Goal: Book appointment/travel/reservation

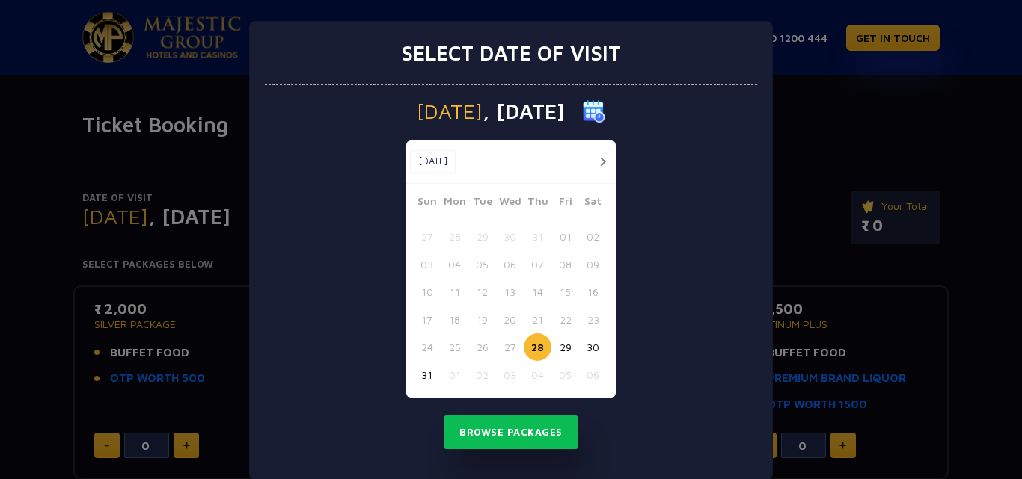
click at [594, 166] on button "button" at bounding box center [602, 162] width 19 height 19
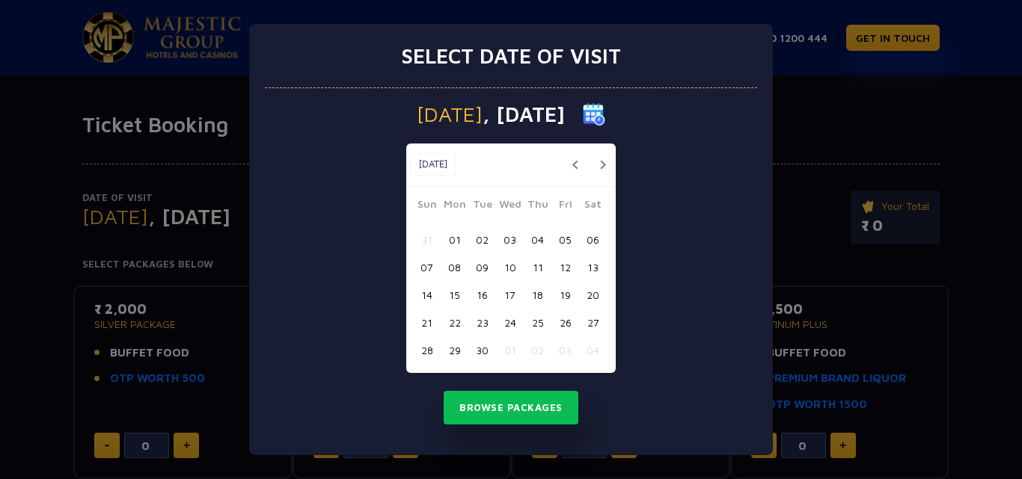
click at [480, 270] on button "09" at bounding box center [482, 268] width 28 height 28
click at [488, 411] on button "Browse Packages" at bounding box center [510, 408] width 135 height 34
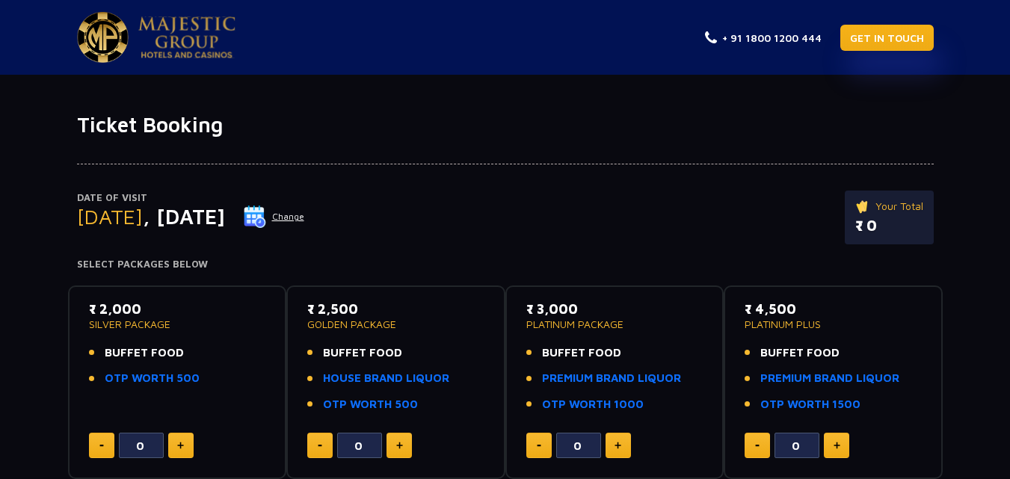
click at [909, 43] on link "GET IN TOUCH" at bounding box center [887, 38] width 93 height 26
